Goal: Task Accomplishment & Management: Manage account settings

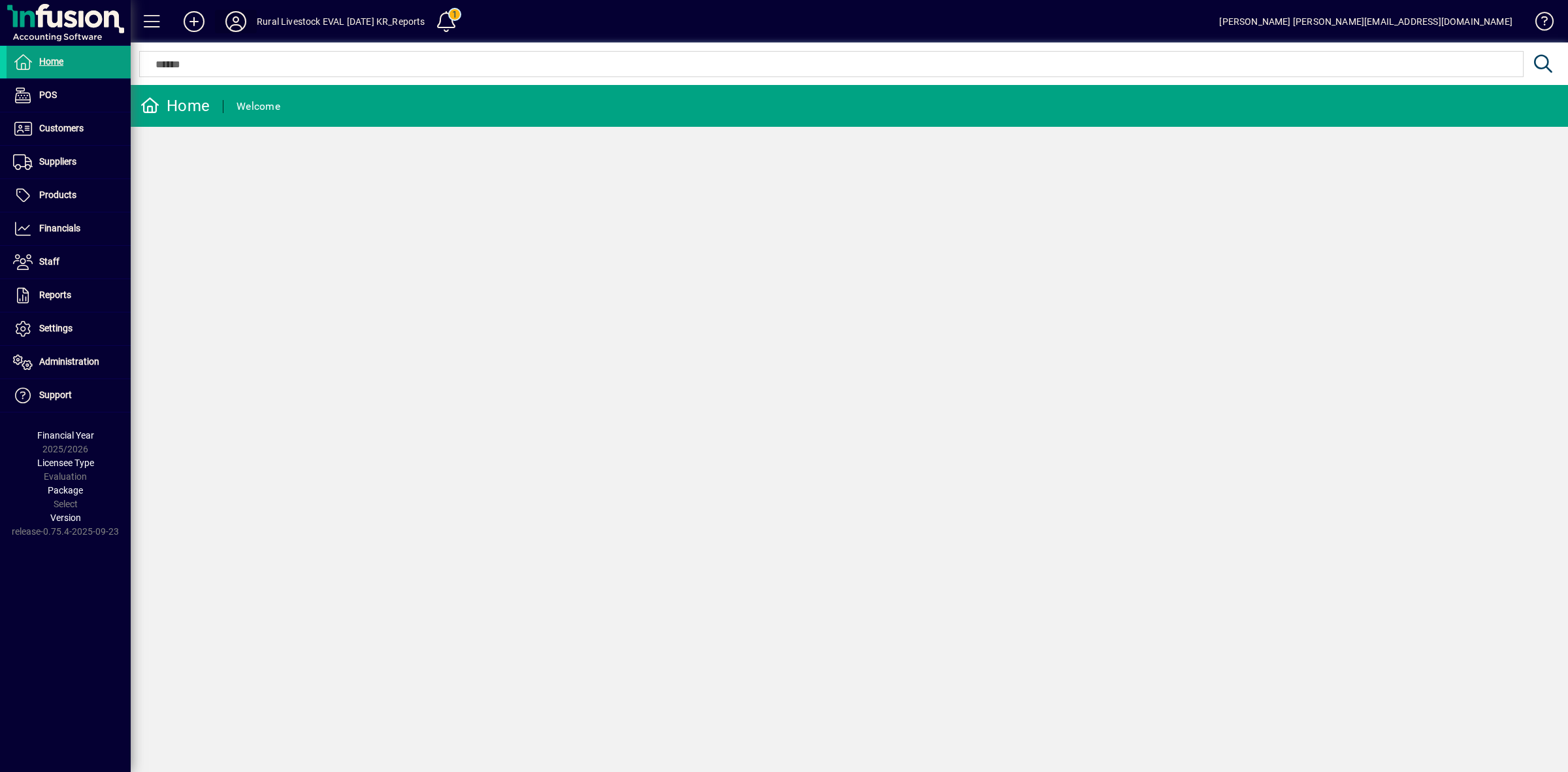
click at [229, 24] on icon at bounding box center [236, 22] width 26 height 21
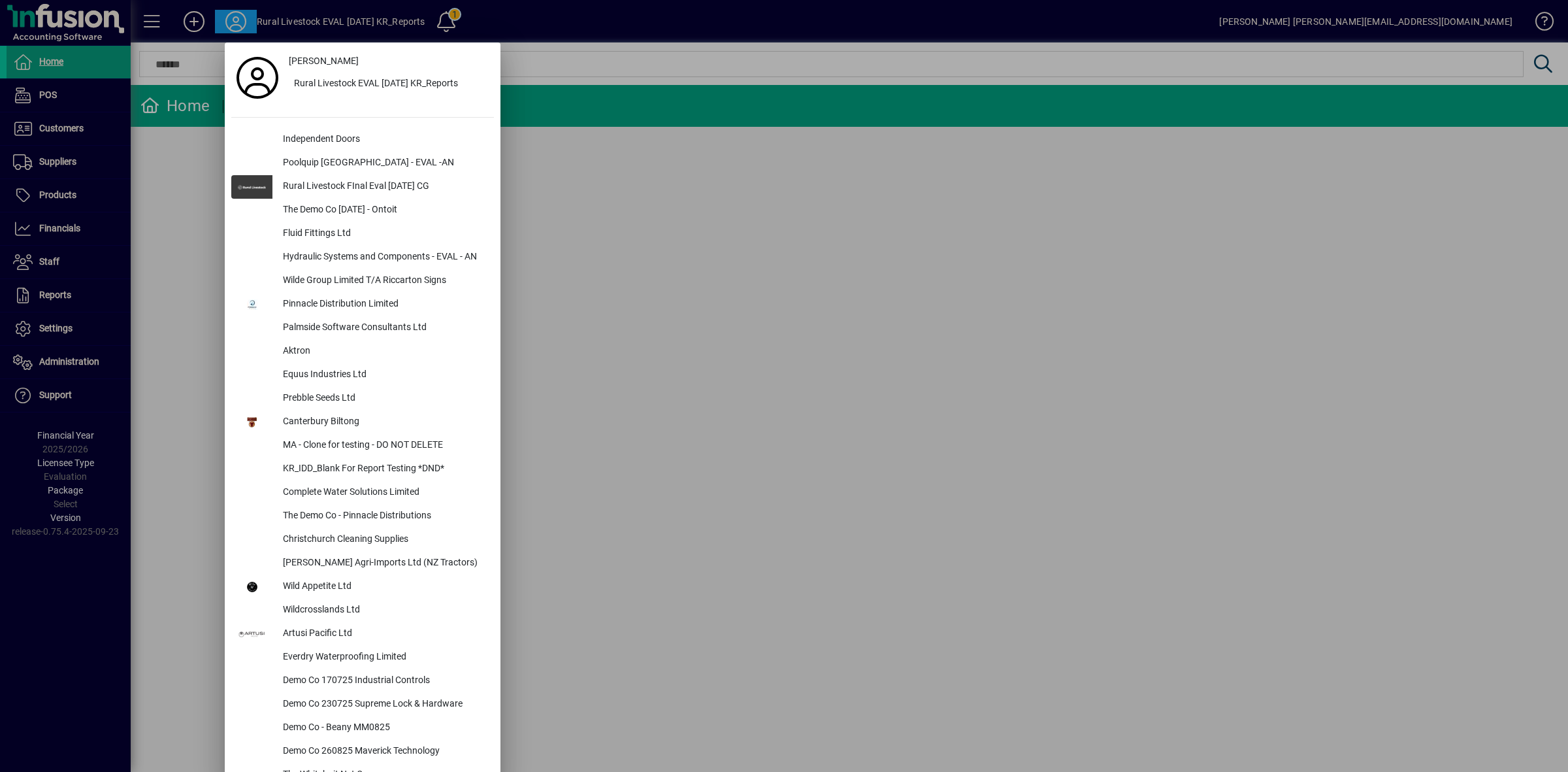
click at [606, 250] on div at bounding box center [784, 386] width 1568 height 772
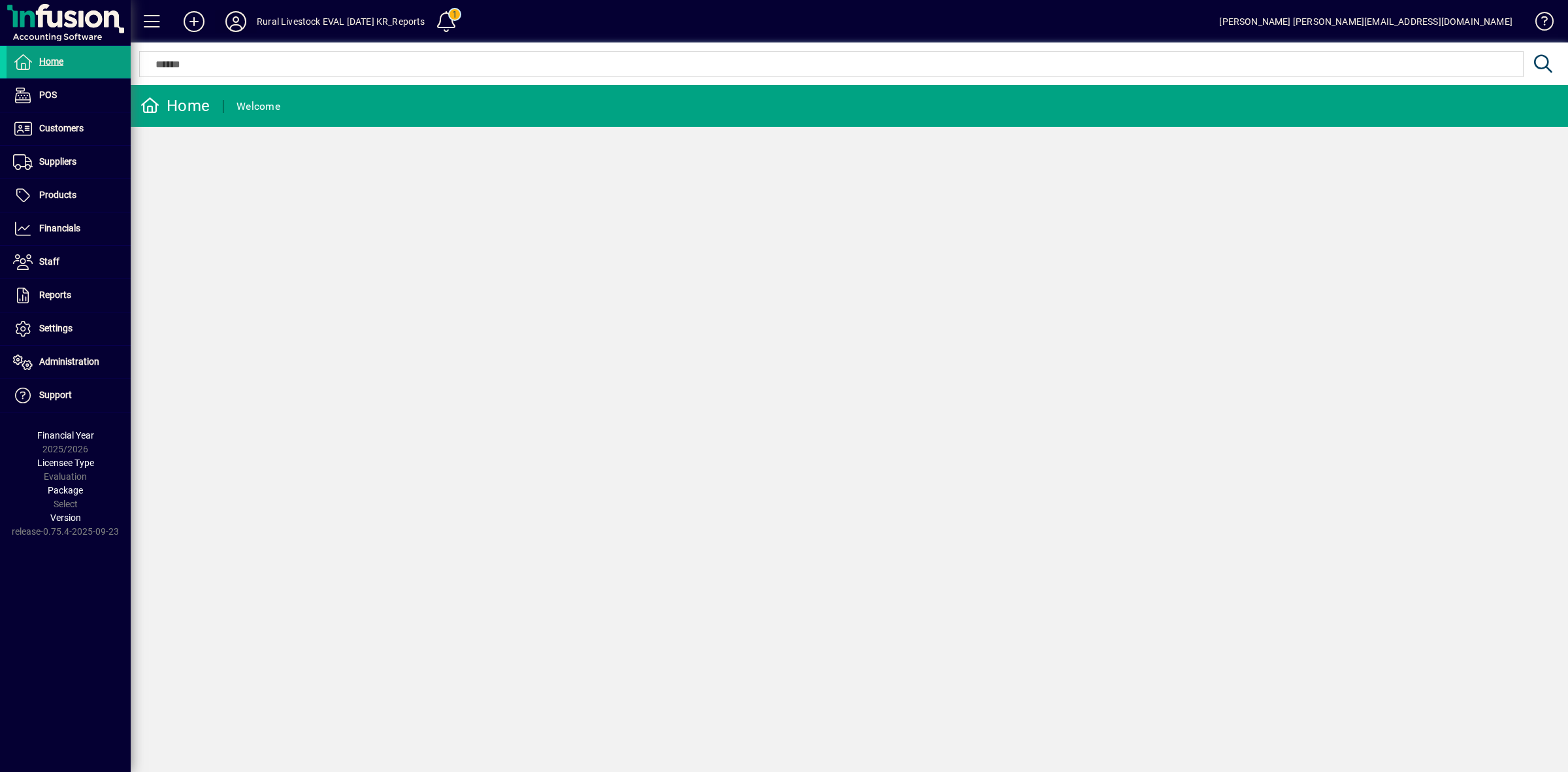
click at [230, 14] on icon at bounding box center [236, 22] width 26 height 21
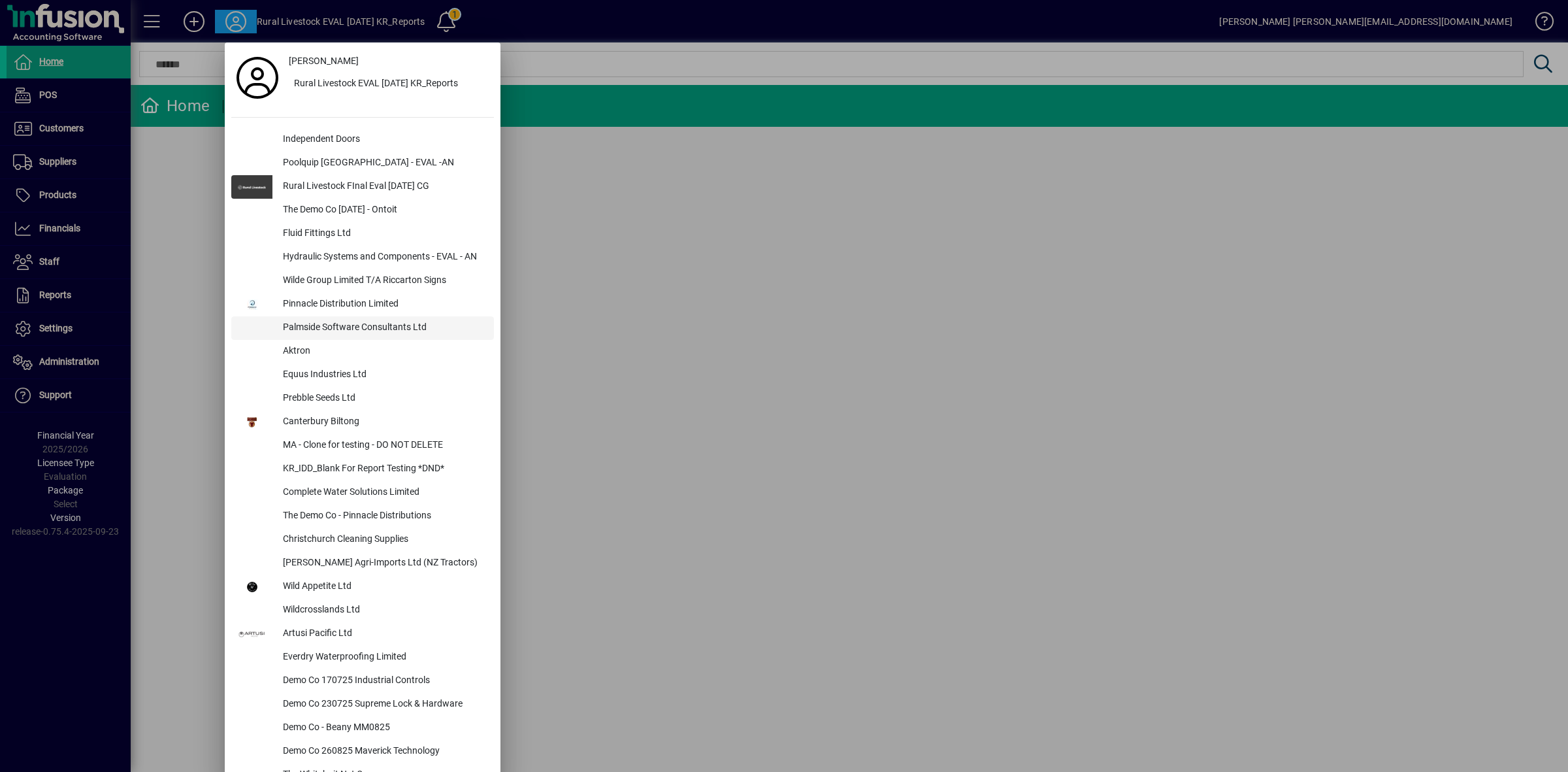
click at [370, 335] on div "Palmside Software Consultants Ltd" at bounding box center [383, 328] width 222 height 24
